Goal: Check status: Check status

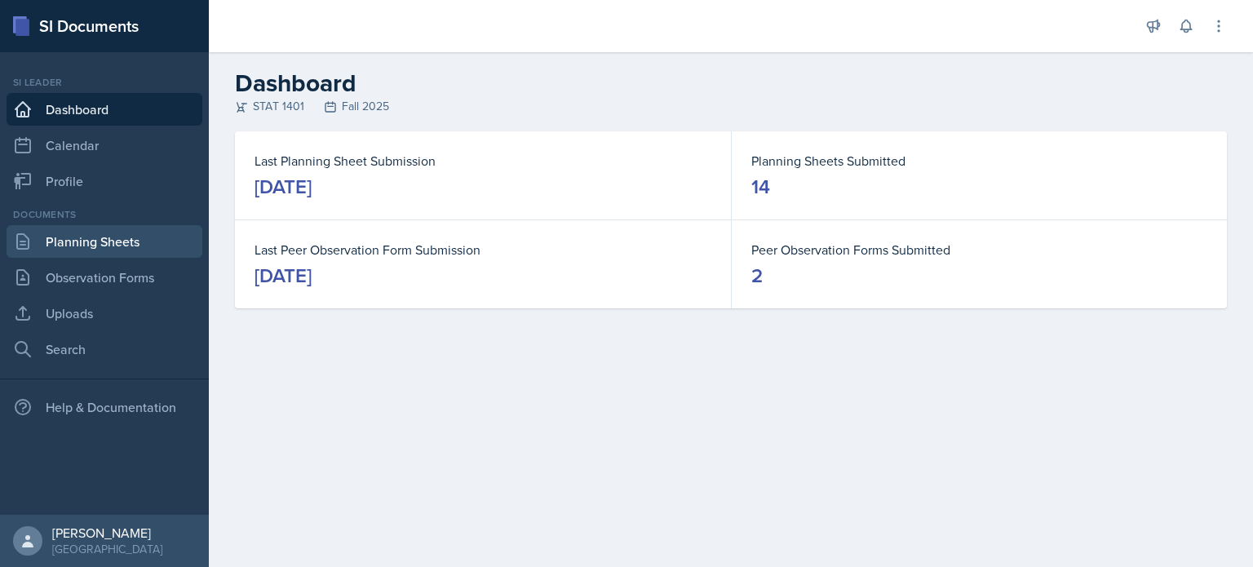
click at [50, 230] on link "Planning Sheets" at bounding box center [105, 241] width 196 height 33
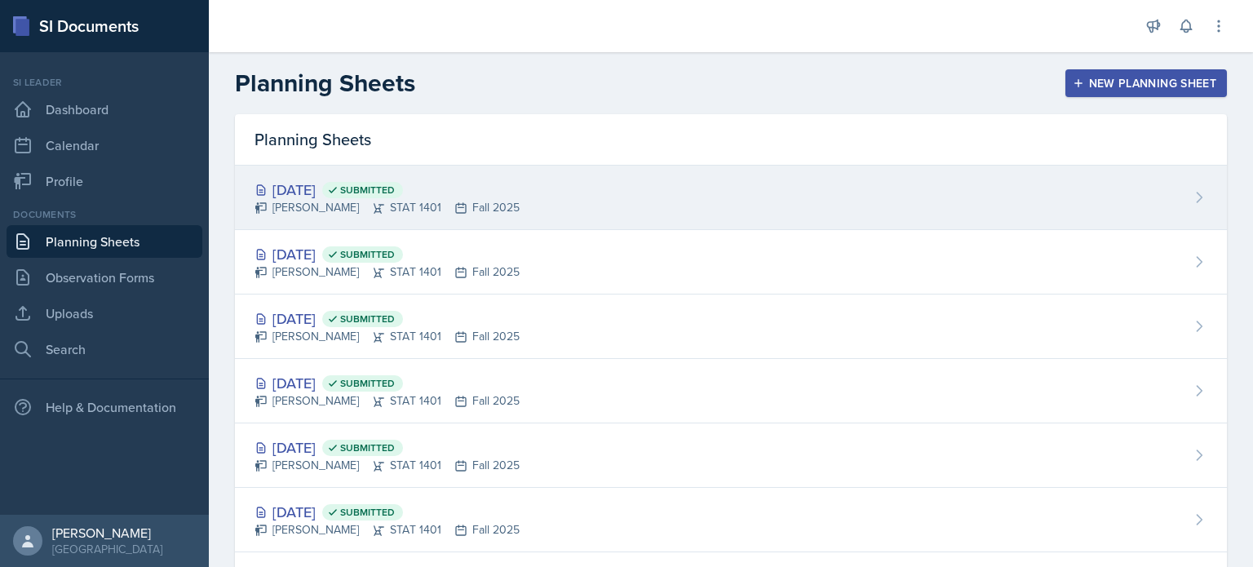
click at [347, 189] on div "[DATE] Submitted" at bounding box center [387, 190] width 265 height 22
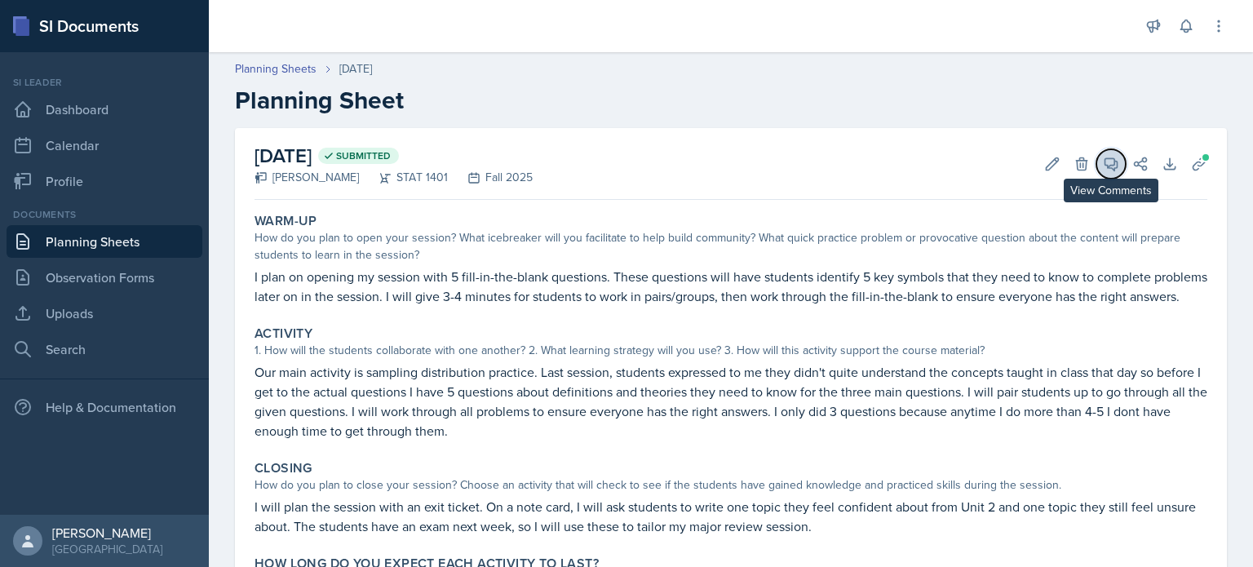
click at [1103, 166] on icon at bounding box center [1111, 164] width 16 height 16
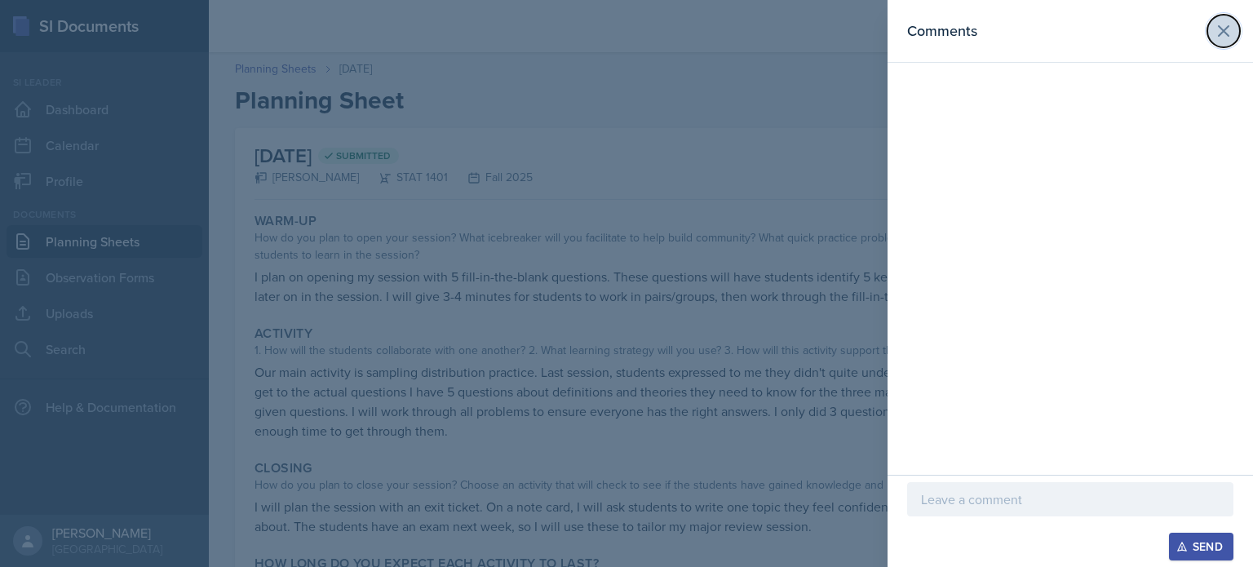
click at [1236, 38] on button at bounding box center [1224, 31] width 33 height 33
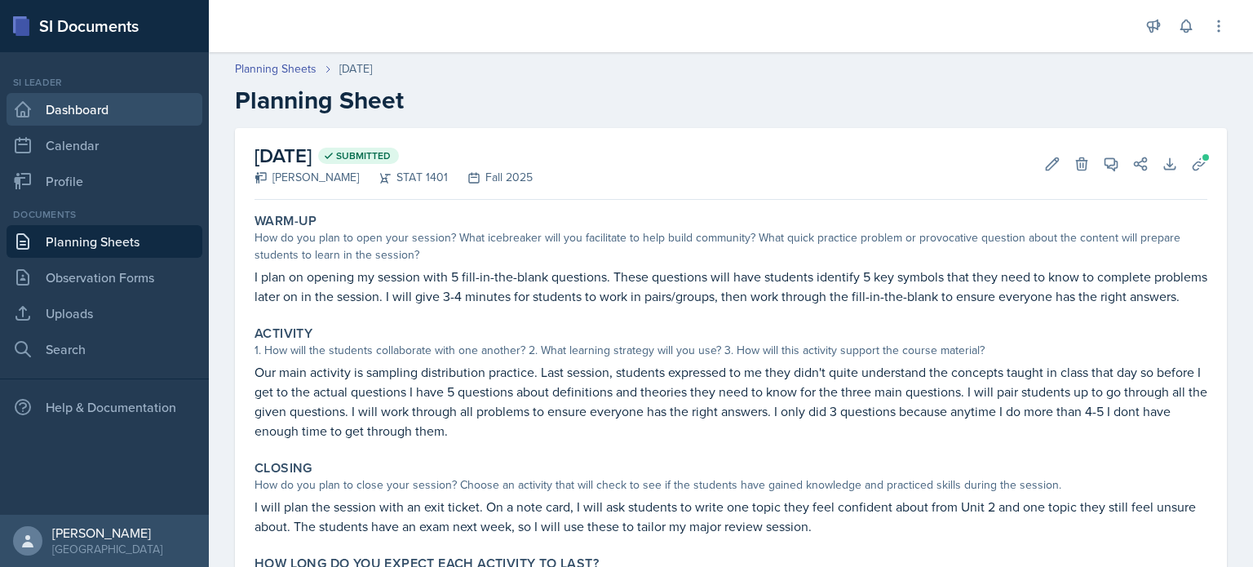
click at [79, 108] on link "Dashboard" at bounding box center [105, 109] width 196 height 33
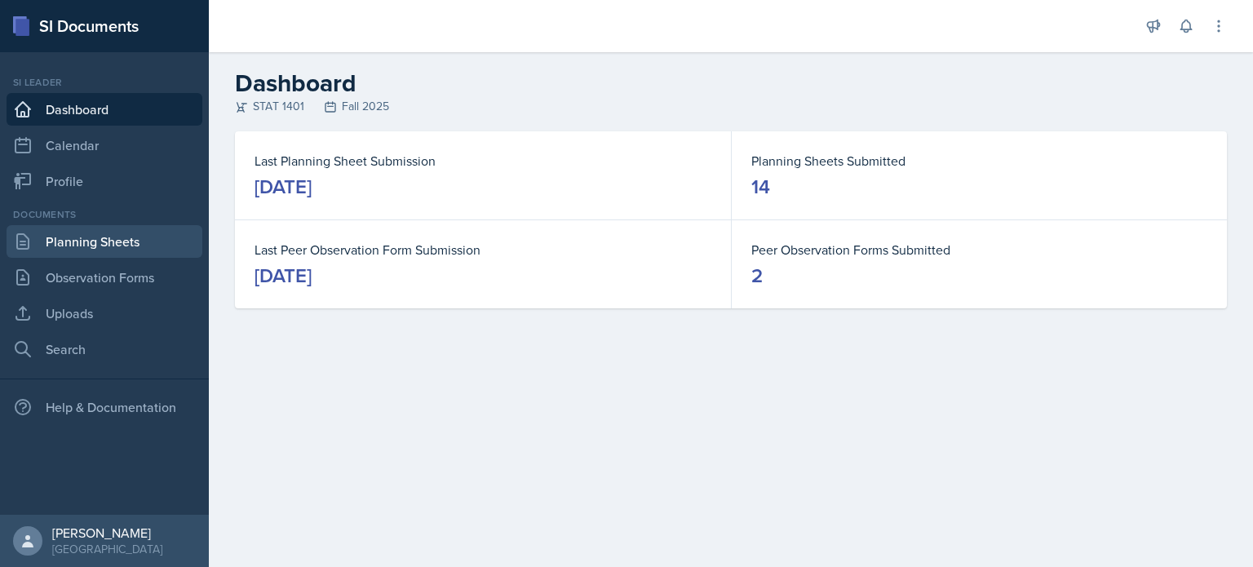
click at [122, 250] on link "Planning Sheets" at bounding box center [105, 241] width 196 height 33
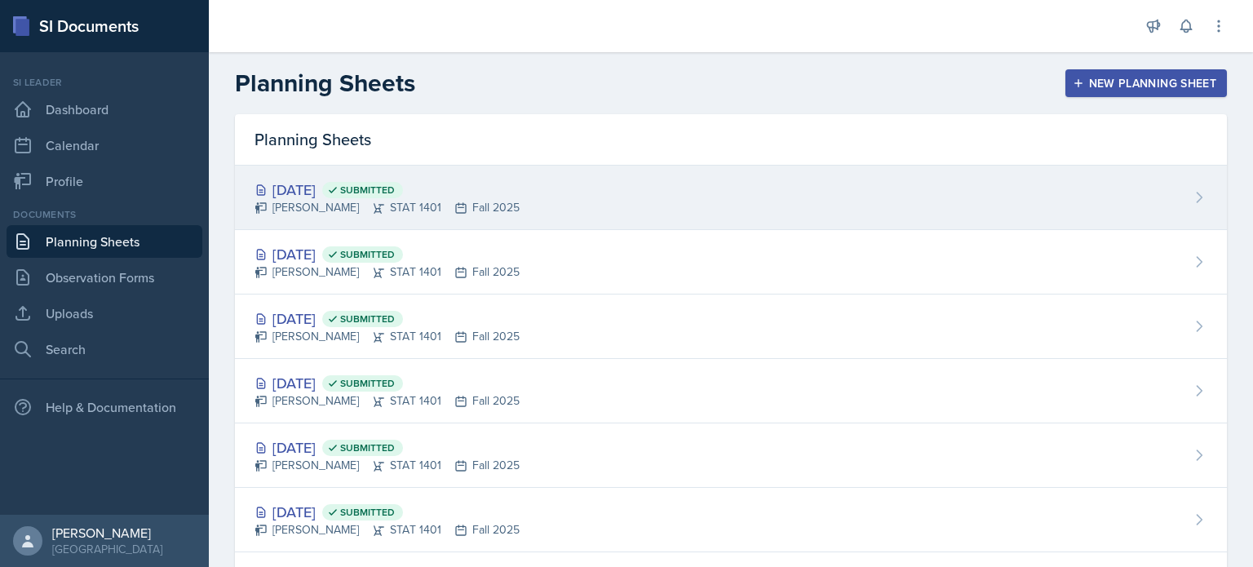
click at [284, 201] on div "[PERSON_NAME] STAT 1401 Fall 2025" at bounding box center [387, 207] width 265 height 17
